Goal: Information Seeking & Learning: Learn about a topic

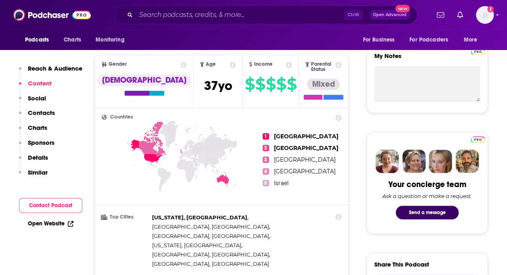
scroll to position [267, 0]
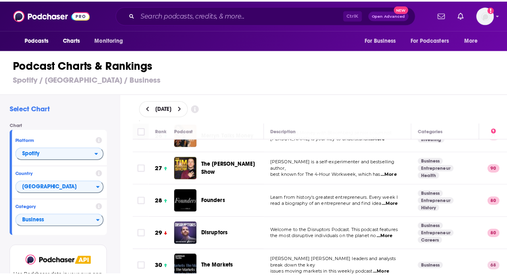
scroll to position [847, 0]
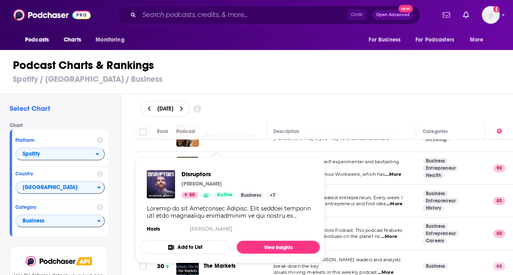
click at [214, 216] on div "Show Podcast Details" at bounding box center [230, 212] width 167 height 15
click at [253, 240] on link "View Insights" at bounding box center [278, 247] width 83 height 13
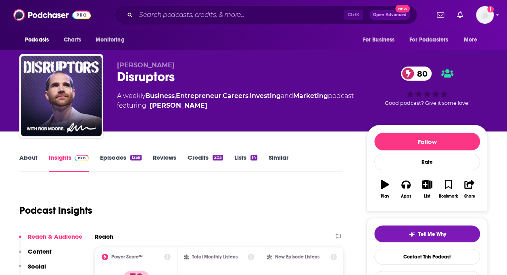
scroll to position [81, 0]
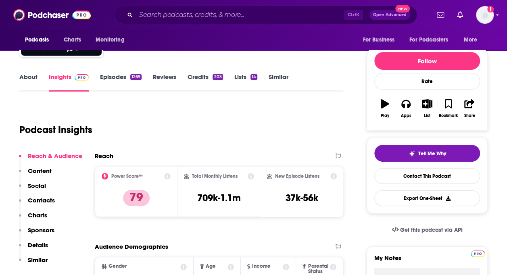
click at [21, 74] on link "About" at bounding box center [28, 82] width 18 height 19
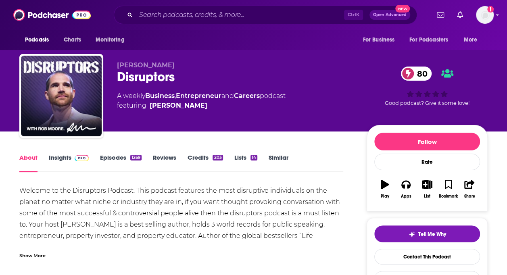
click at [39, 240] on div "Show More" at bounding box center [32, 255] width 26 height 8
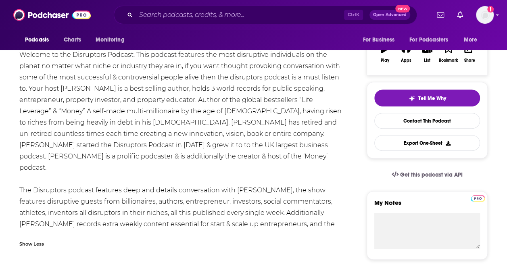
scroll to position [137, 0]
